Goal: Navigation & Orientation: Find specific page/section

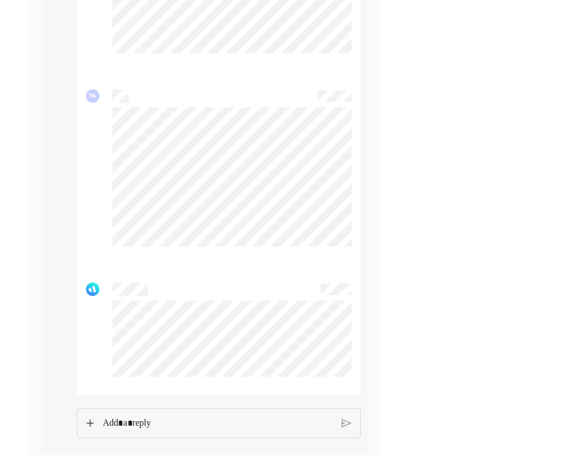
scroll to position [923, 0]
click at [131, 423] on p "Rich Text Editor. Editing area: main" at bounding box center [217, 424] width 231 height 15
click at [348, 427] on img at bounding box center [346, 423] width 10 height 10
click at [266, 424] on p "Rich Text Editor. Editing area: main" at bounding box center [218, 423] width 230 height 15
click at [90, 426] on img at bounding box center [89, 423] width 7 height 8
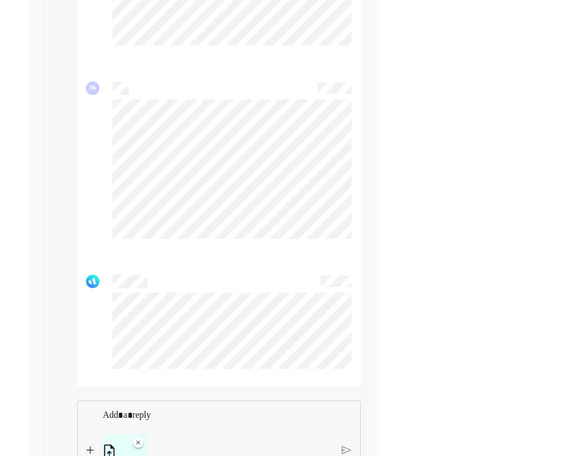
scroll to position [994, 0]
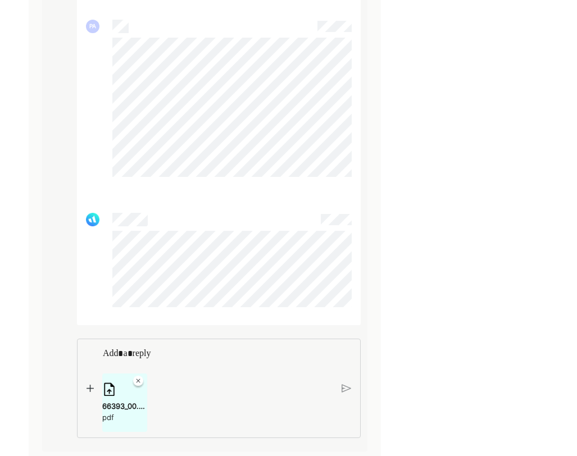
click at [344, 386] on img at bounding box center [346, 388] width 10 height 10
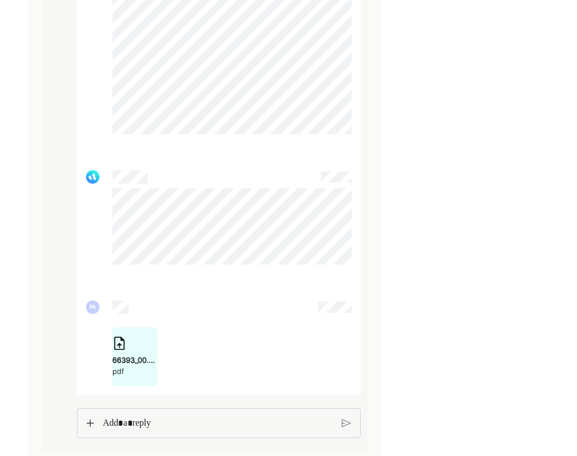
click at [215, 435] on div "Rich Text Editor. Editing area: main" at bounding box center [217, 423] width 241 height 29
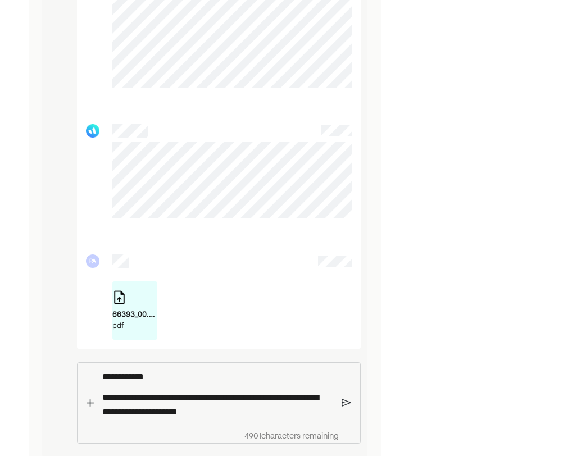
drag, startPoint x: 271, startPoint y: 415, endPoint x: 252, endPoint y: 415, distance: 19.1
click at [265, 415] on p "**********" at bounding box center [217, 404] width 231 height 29
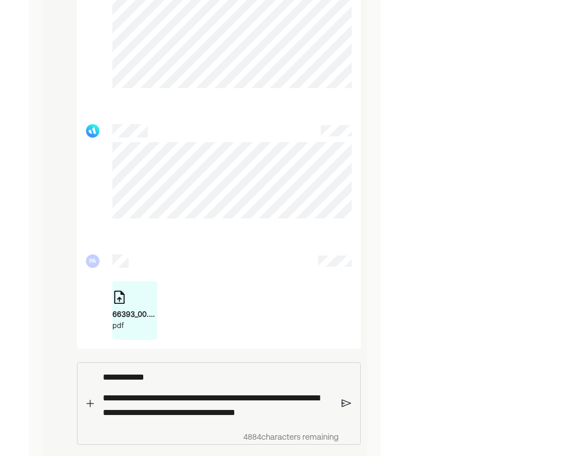
click at [344, 408] on img at bounding box center [346, 403] width 10 height 10
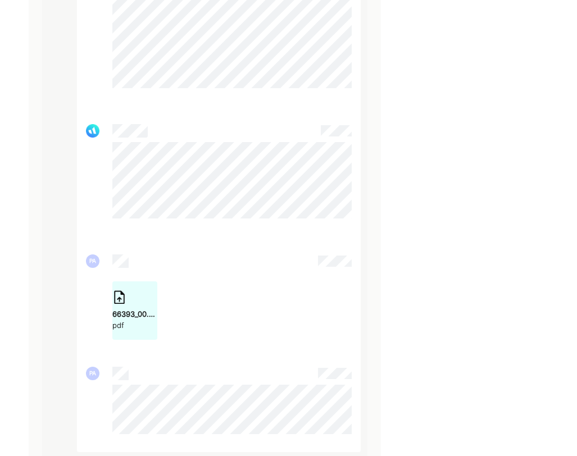
scroll to position [1140, 0]
